Goal: Task Accomplishment & Management: Complete application form

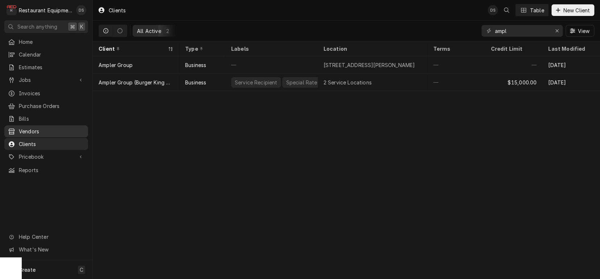
click at [30, 128] on span "Vendors" at bounding box center [52, 132] width 66 height 8
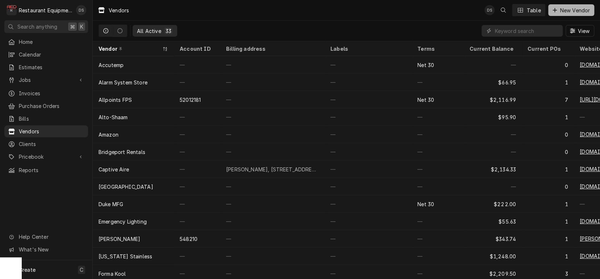
click at [569, 7] on span "New Vendor" at bounding box center [574, 11] width 33 height 8
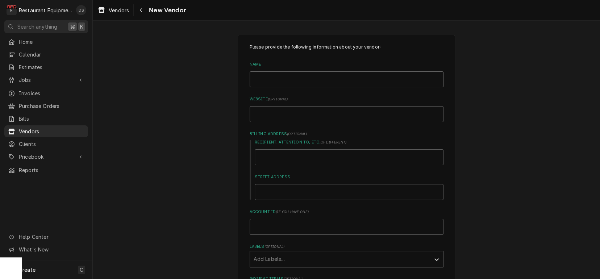
type input "C"
type textarea "x"
type input "Ca"
type textarea "x"
type input "Cas"
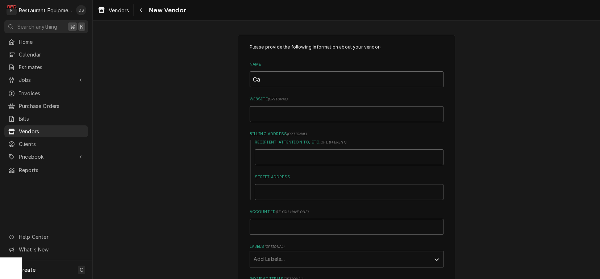
type textarea "x"
type input "Case"
type textarea "x"
type input "CaseP"
type textarea "x"
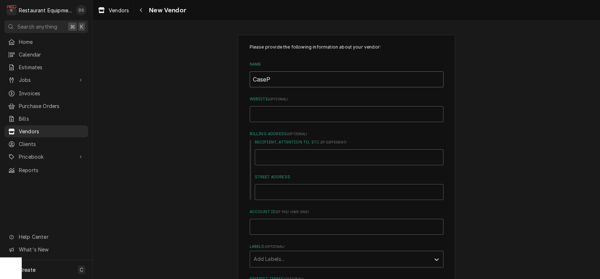
type input "CasePa"
type textarea "x"
type input "CaseP"
type textarea "x"
type input "Case"
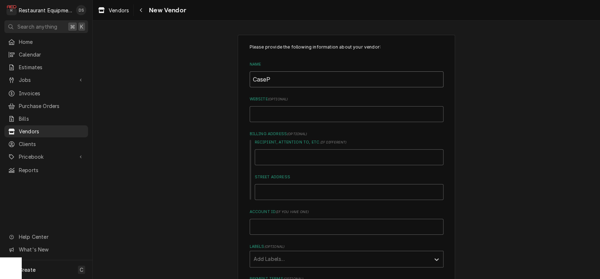
type textarea "x"
type input "Case"
type textarea "x"
type input "Case P"
type textarea "x"
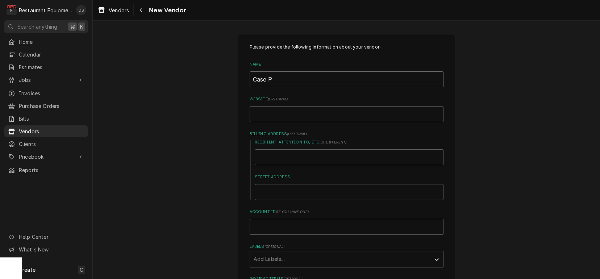
type input "Case Pa"
type textarea "x"
type input "Case Pas"
type textarea "x"
type input "Case Pa"
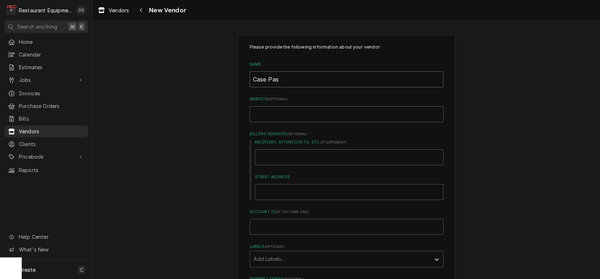
type textarea "x"
type input "Case Par"
type textarea "x"
type input "Case Part"
type textarea "x"
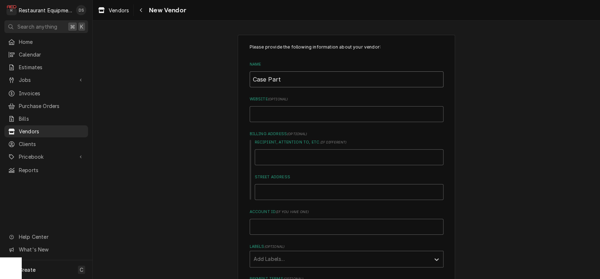
type input "Case Parts"
type textarea "x"
type input "Case Parts"
type input "c"
type textarea "x"
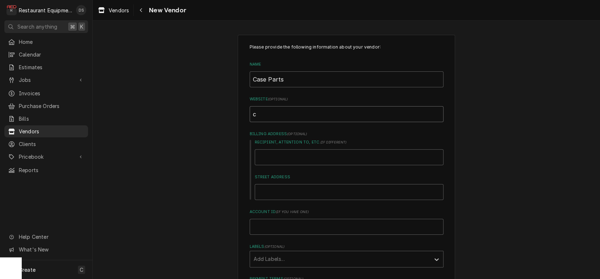
type input "ca"
type textarea "x"
type input "cas"
type textarea "x"
type input "case"
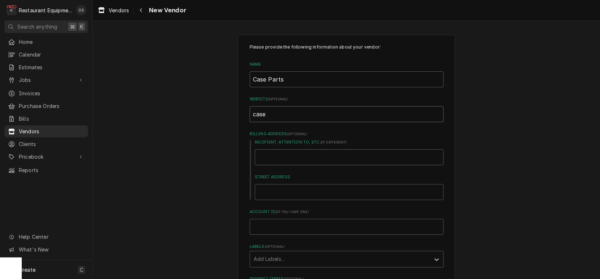
type textarea "x"
type input "casep"
type textarea "x"
type input "casepa"
type textarea "x"
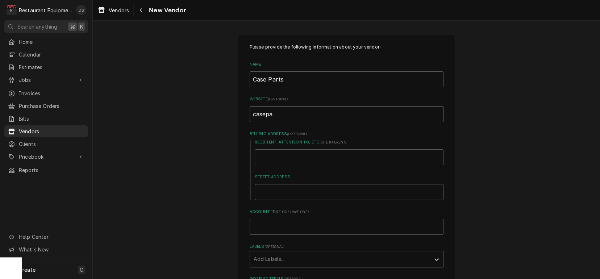
type input "casepar"
type textarea "x"
type input "casepart"
type textarea "x"
type input "caseparts"
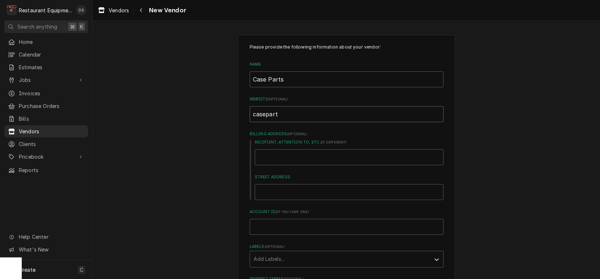
type textarea "x"
type input "caseparts."
type textarea "x"
type input "caseparts.c"
type textarea "x"
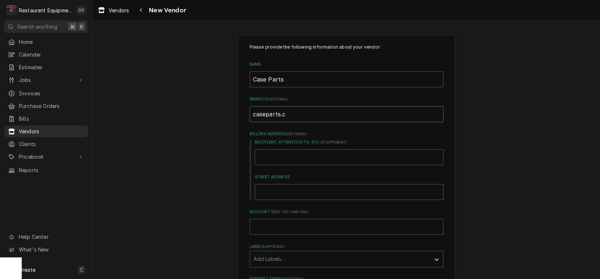
type input "[DOMAIN_NAME]"
type textarea "x"
type input "[DOMAIN_NAME]"
type textarea "x"
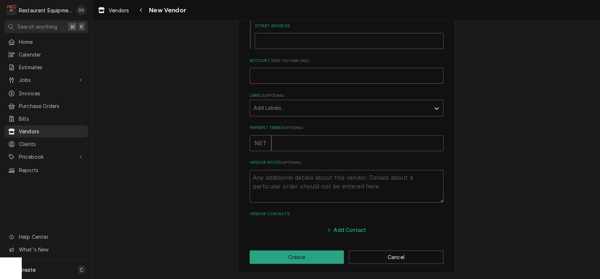
scroll to position [151, 0]
type input "[DOMAIN_NAME]"
click at [318, 253] on button "Create" at bounding box center [297, 257] width 95 height 13
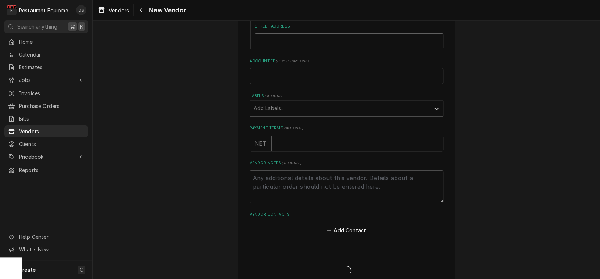
type textarea "x"
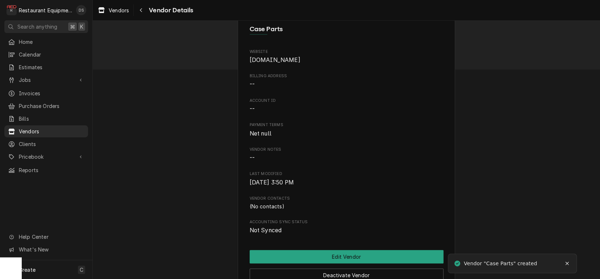
scroll to position [12, 0]
